Goal: Find specific page/section: Find specific page/section

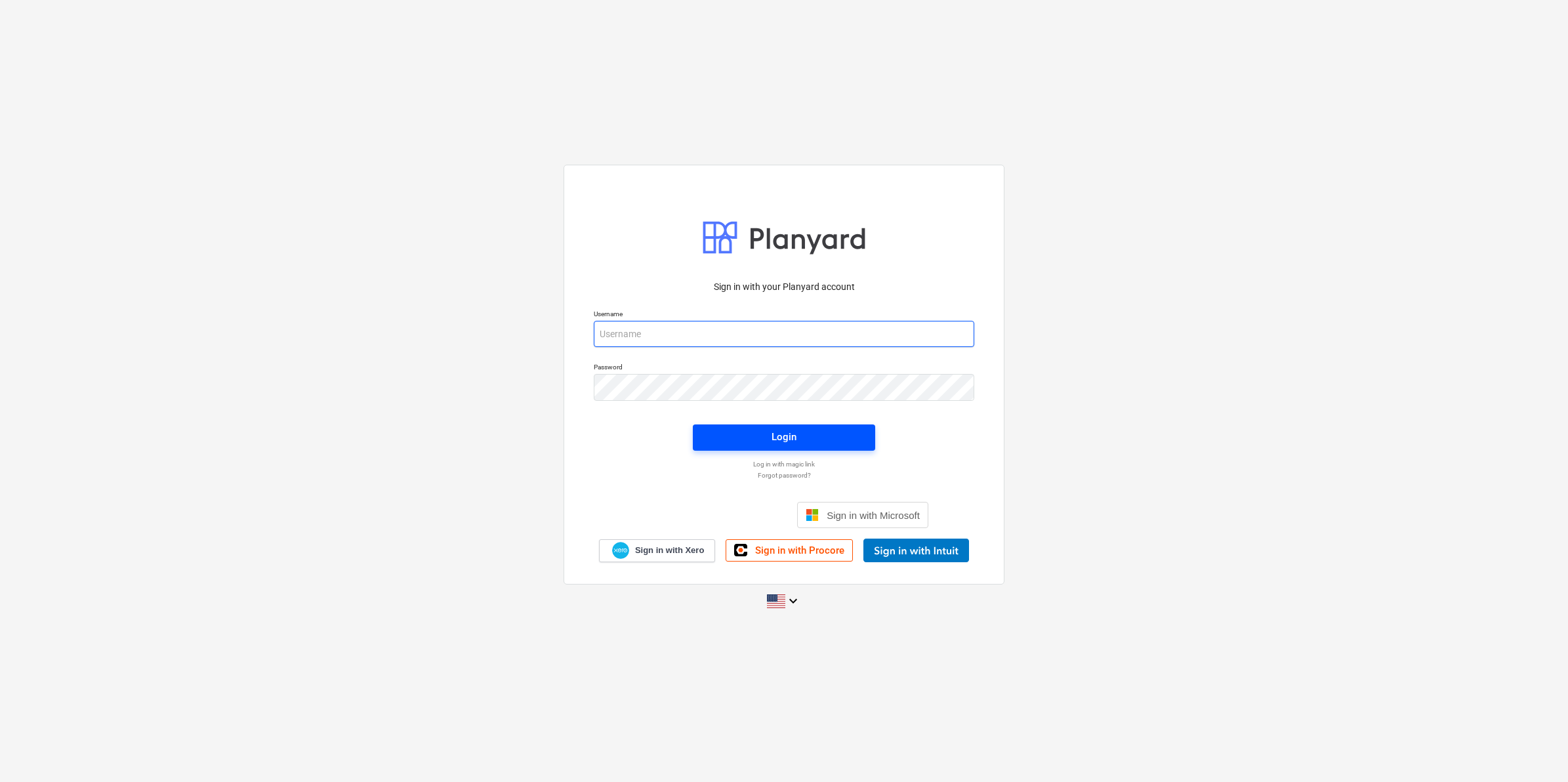
type input "[EMAIL_ADDRESS][DOMAIN_NAME]"
click at [824, 435] on span "Login" at bounding box center [784, 437] width 151 height 17
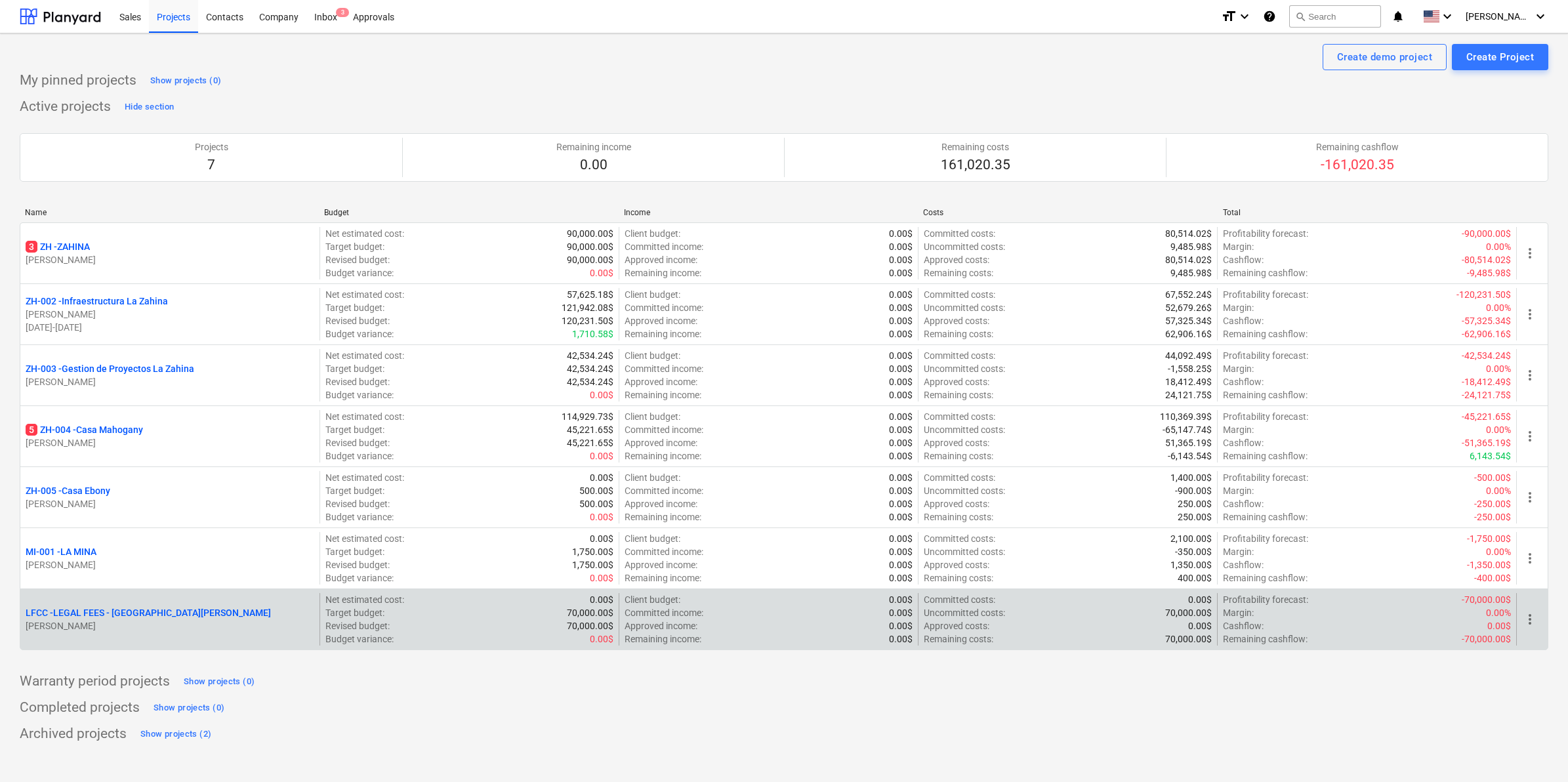
click at [223, 624] on p "[PERSON_NAME]" at bounding box center [170, 626] width 289 height 13
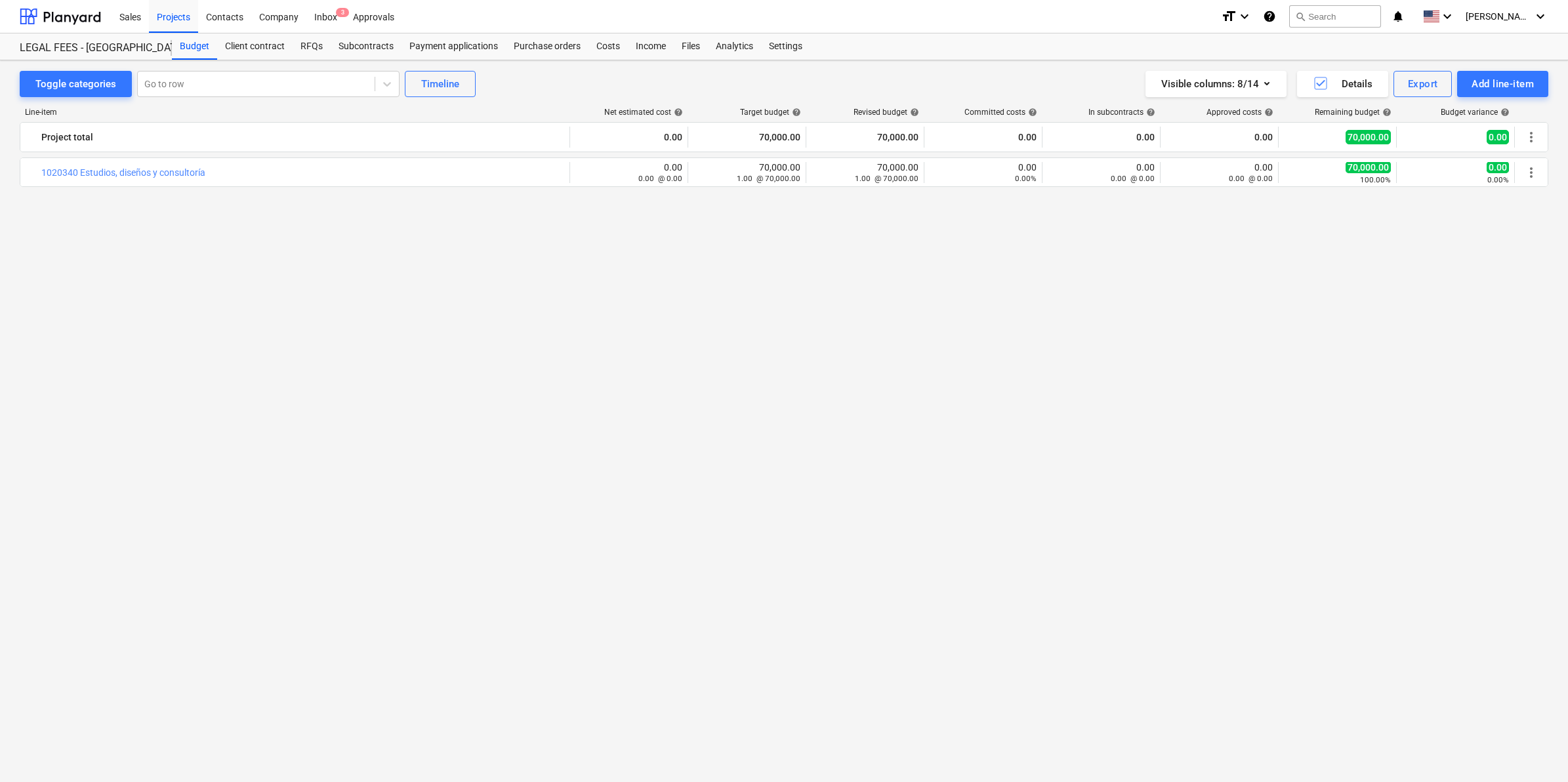
click at [415, 323] on div "bar_chart 1020340 Estudios, diseños y consultoría edit 0.00 0.00 @ 0.00 edit 70…" at bounding box center [784, 446] width 1529 height 576
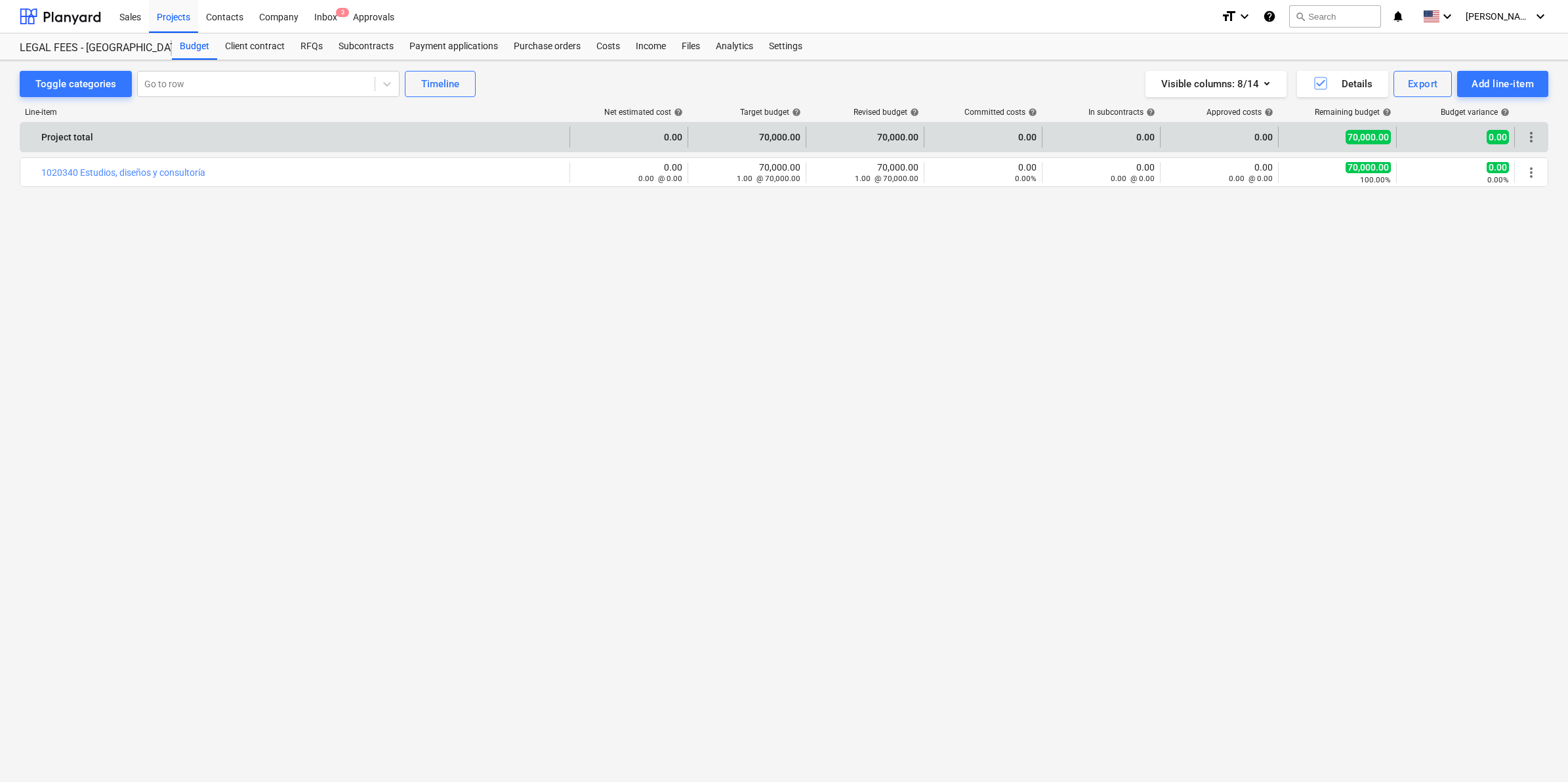
click at [1538, 149] on div "Project total 0.00 70,000.00 70,000.00 0.00 0.00 0.00 70,000.00 0.00 more_vert" at bounding box center [784, 137] width 1527 height 29
click at [1537, 141] on span "more_vert" at bounding box center [1531, 137] width 15 height 15
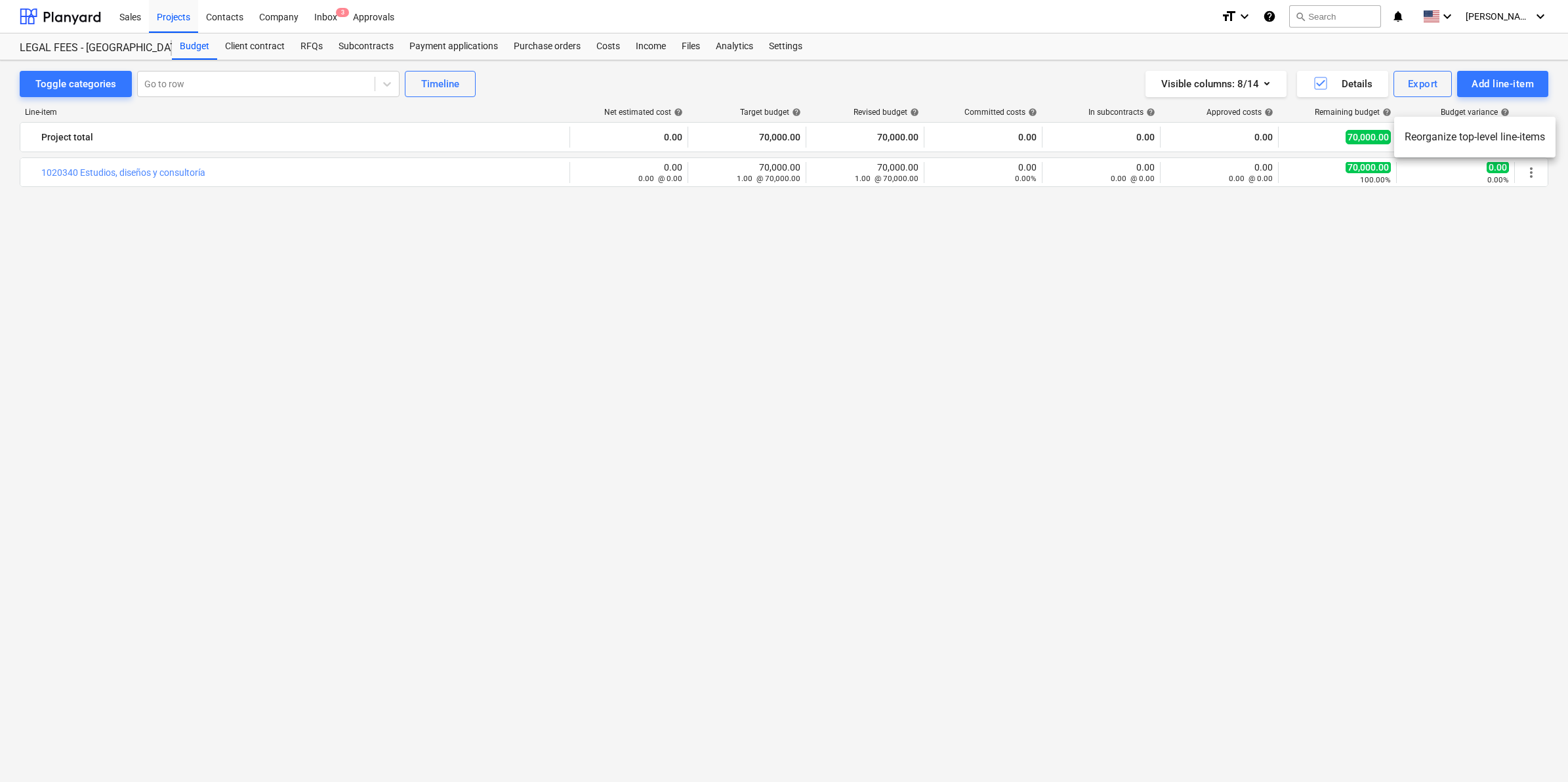
click at [1474, 263] on div at bounding box center [784, 391] width 1568 height 782
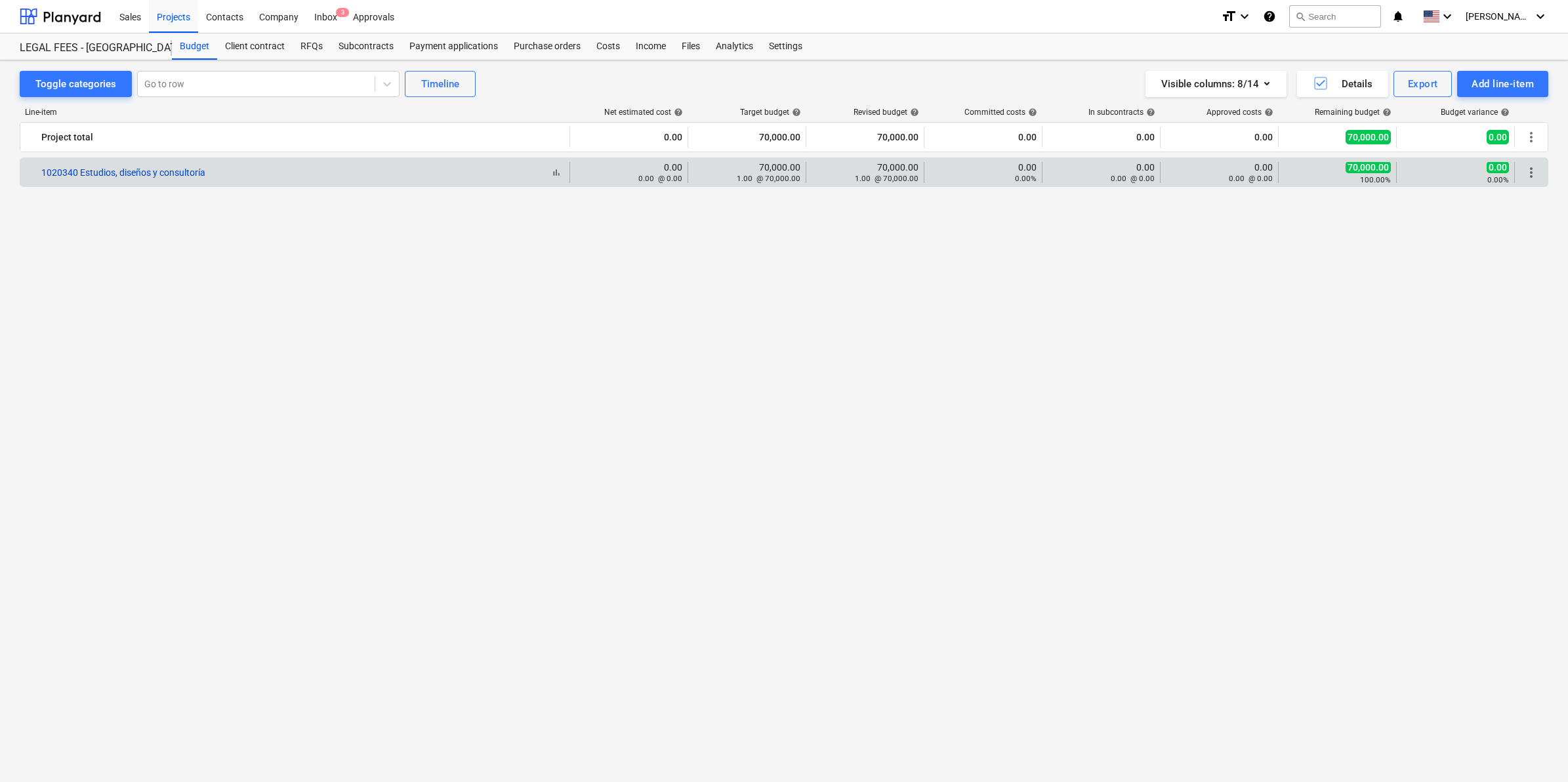
click at [156, 177] on link "1020340 Estudios, diseños y consultoría" at bounding box center [123, 172] width 164 height 11
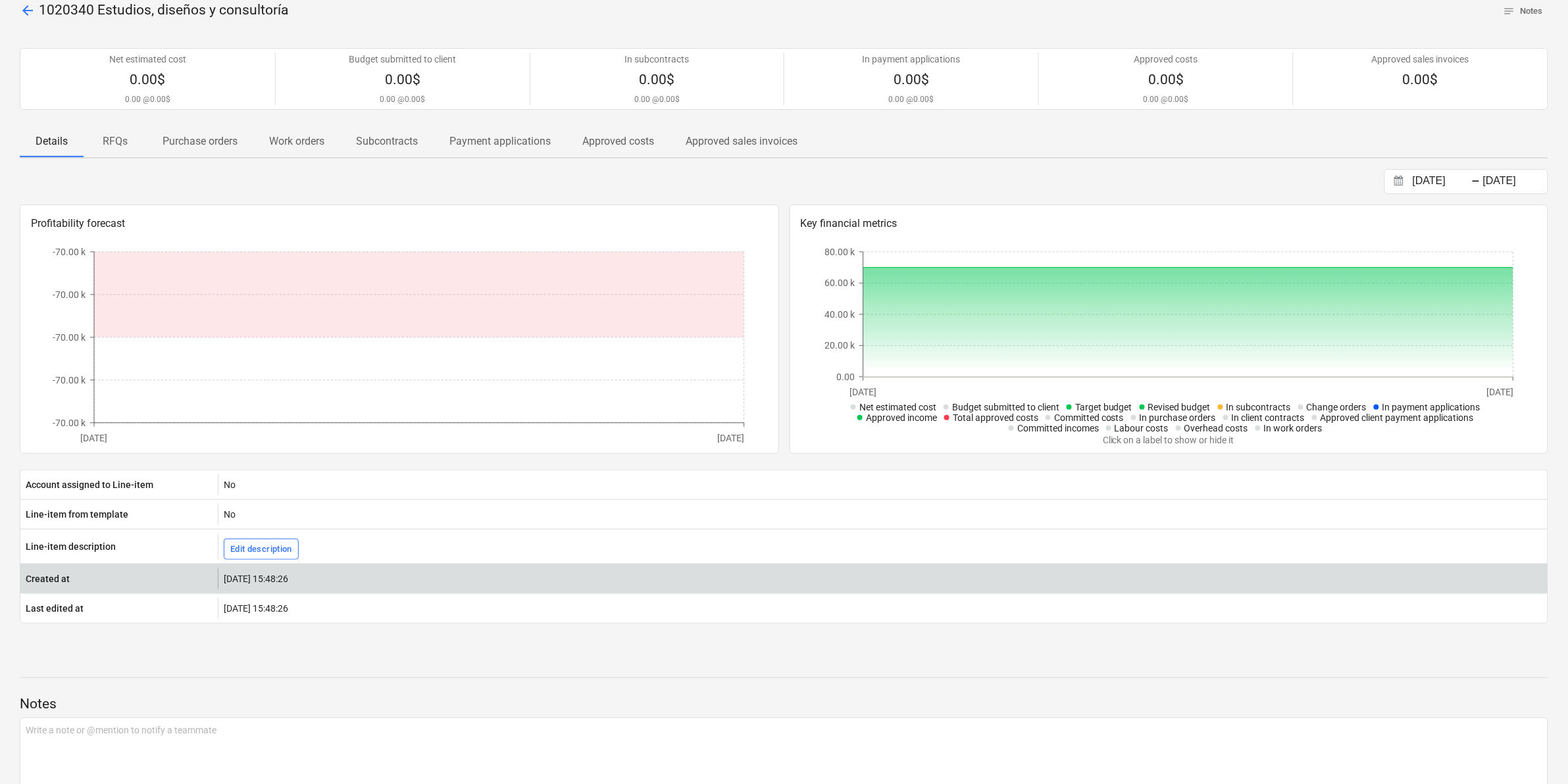
scroll to position [135, 0]
